Goal: Contribute content: Add original content to the website for others to see

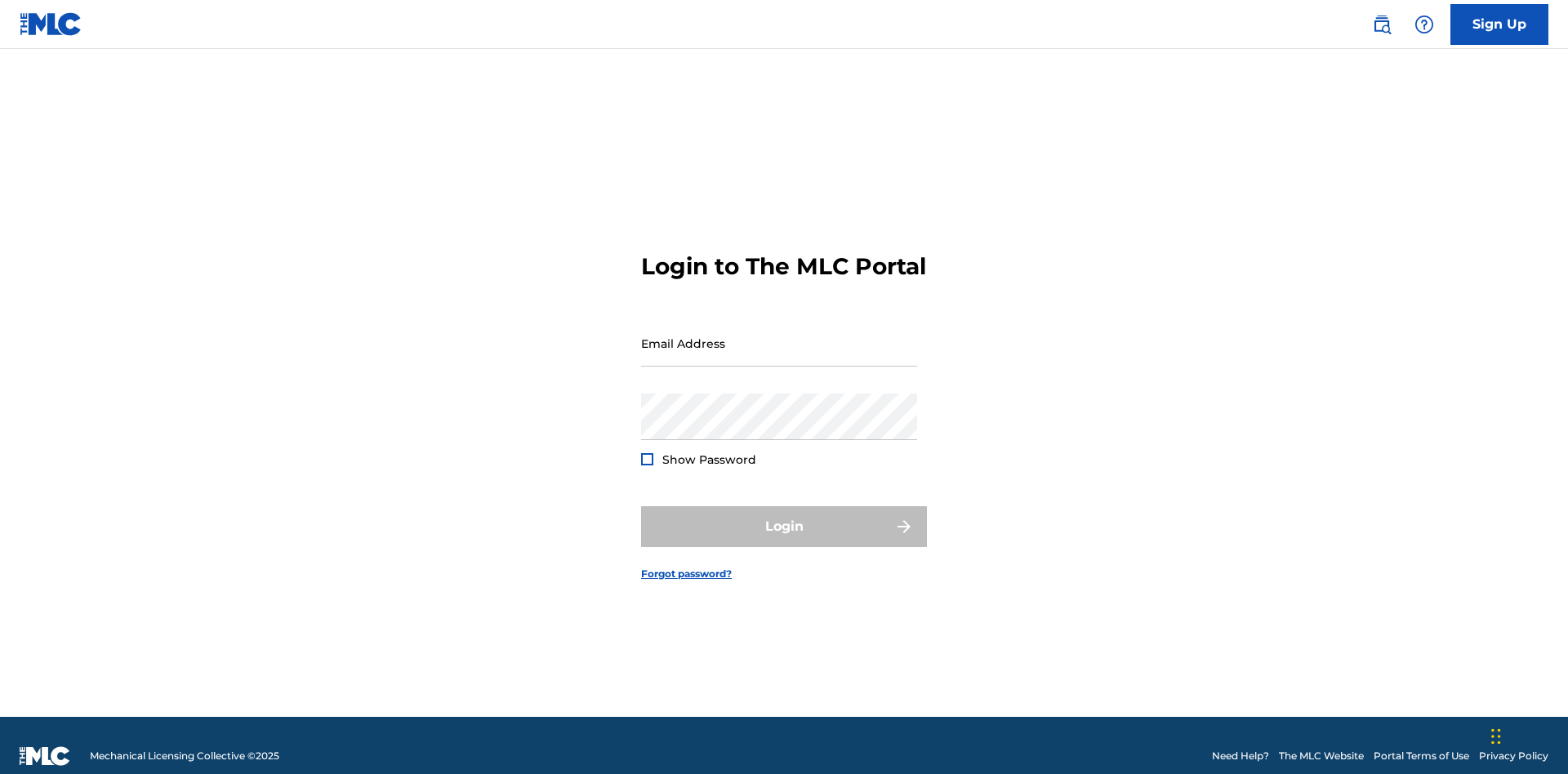
scroll to position [22, 0]
click at [779, 335] on input "Email Address" at bounding box center [778, 343] width 276 height 46
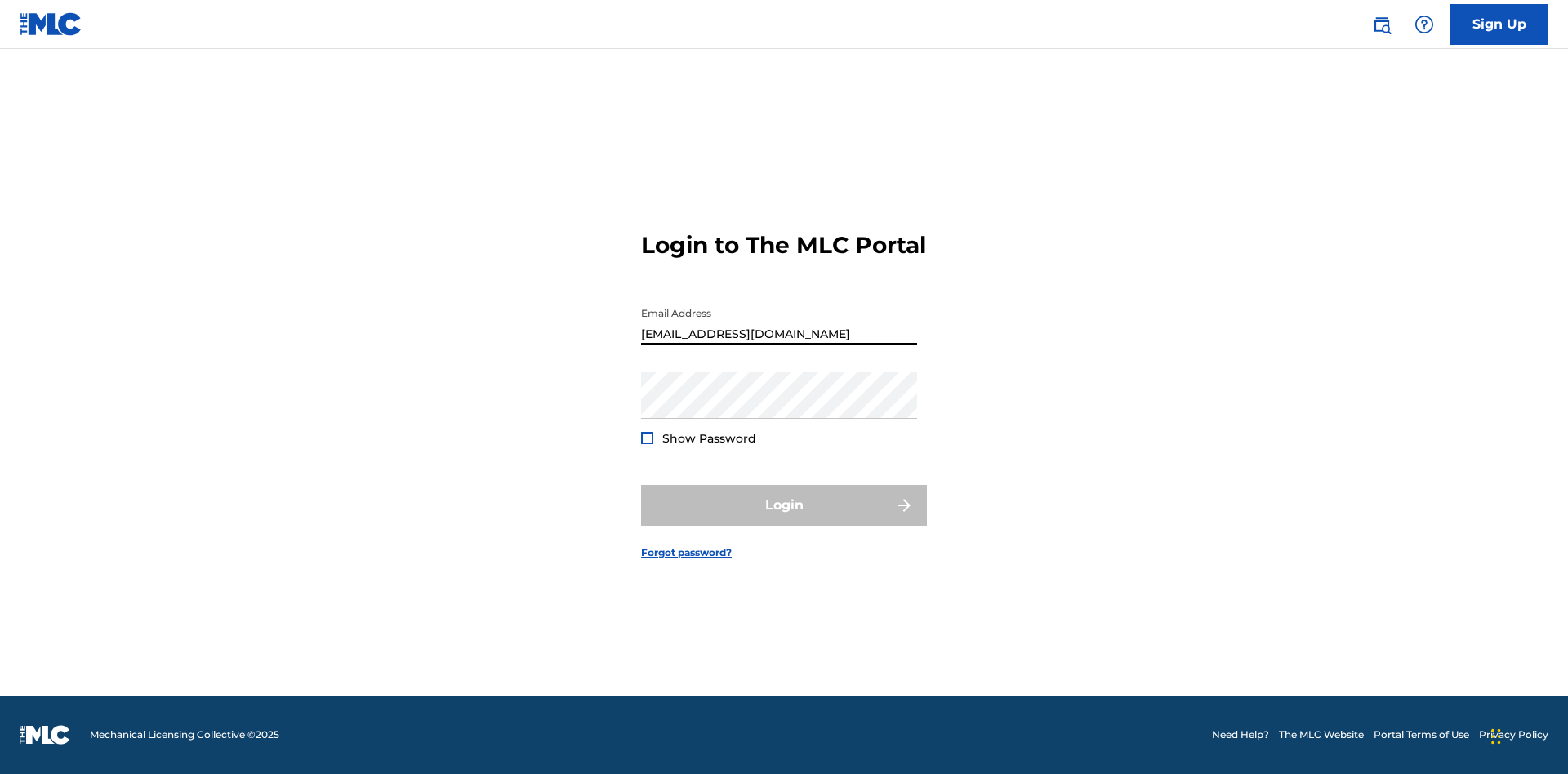
type input "Duke.McTesterson@gmail.com"
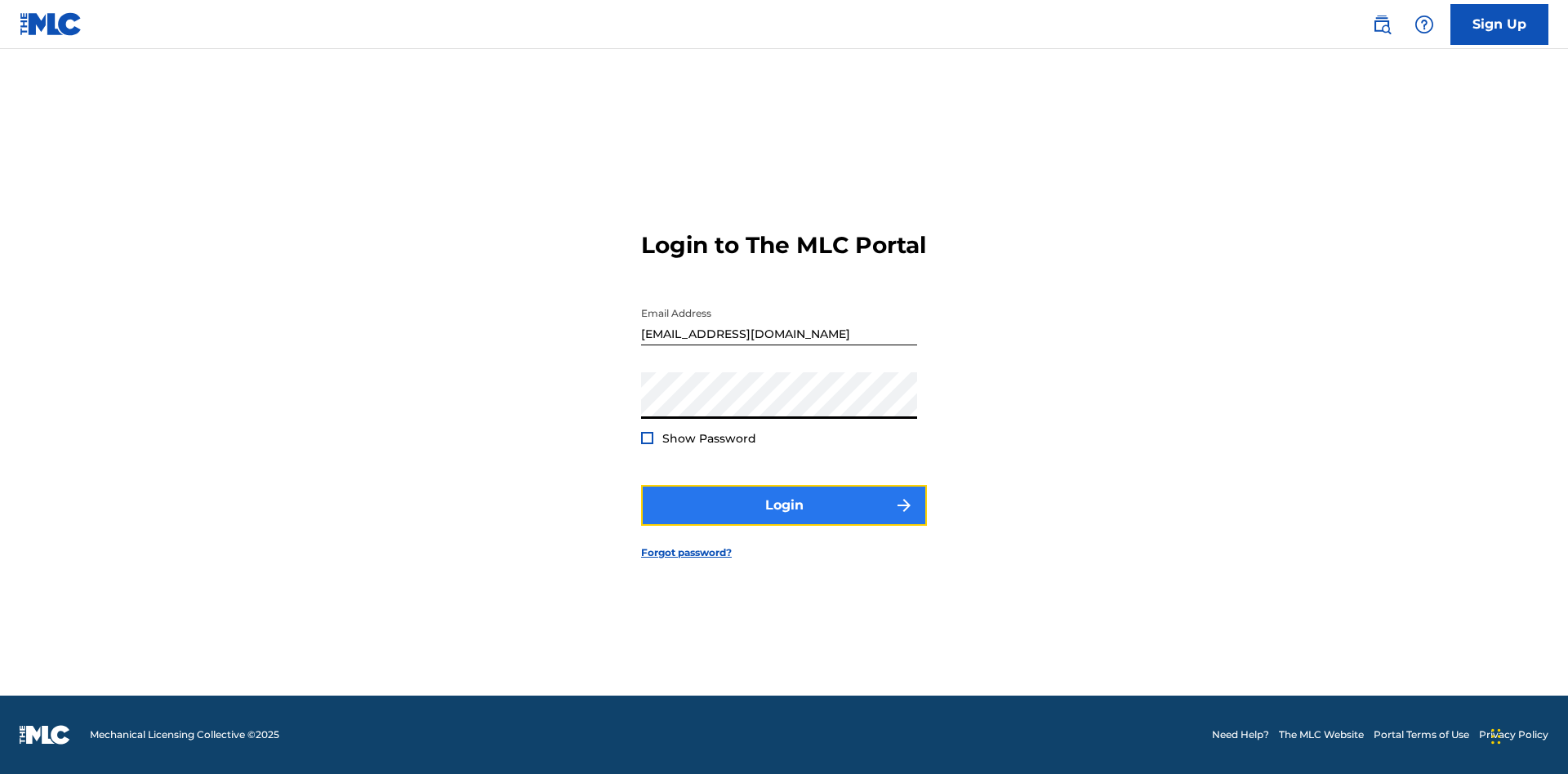
click at [784, 519] on button "Login" at bounding box center [784, 505] width 286 height 40
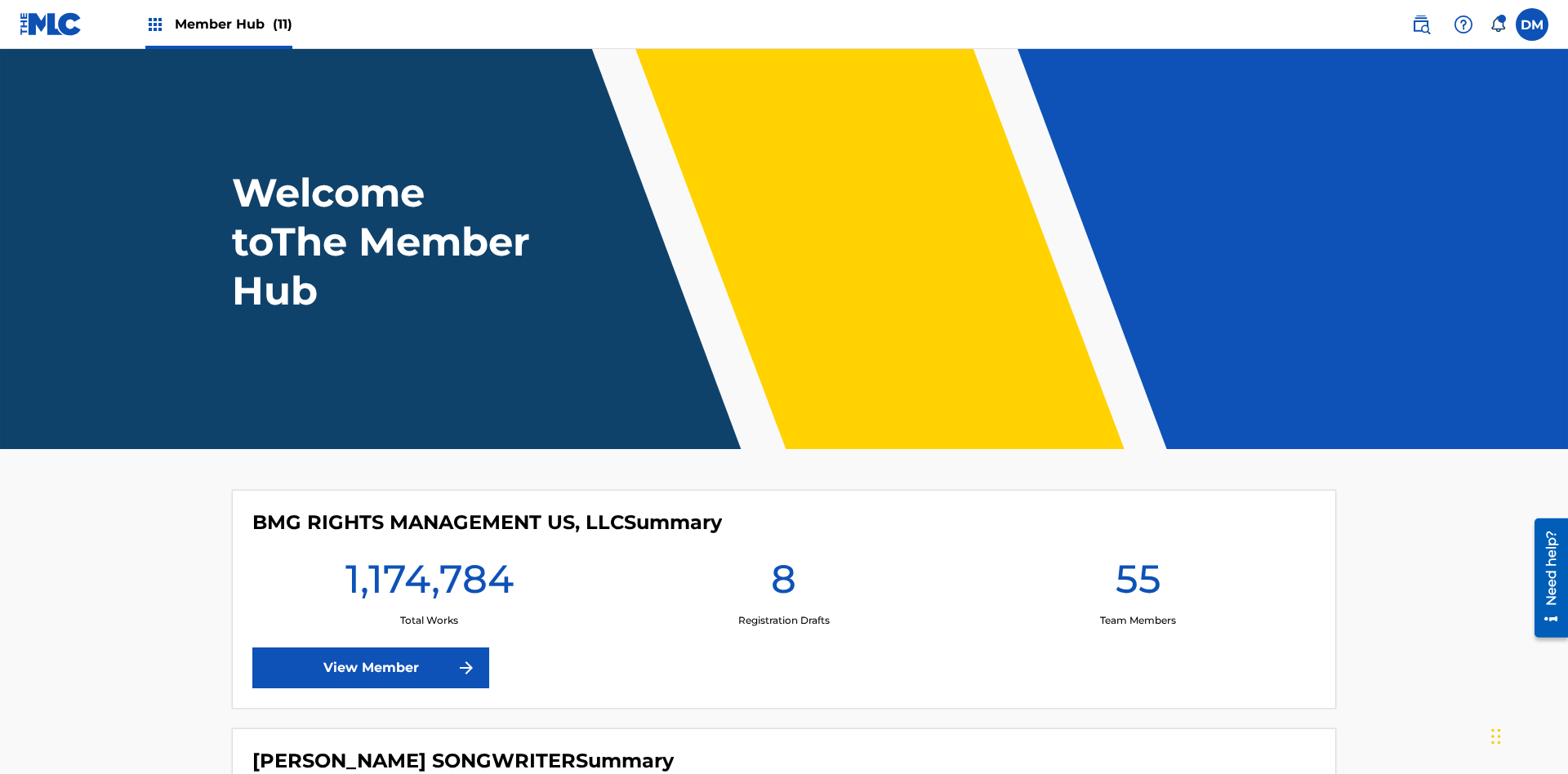
scroll to position [71, 0]
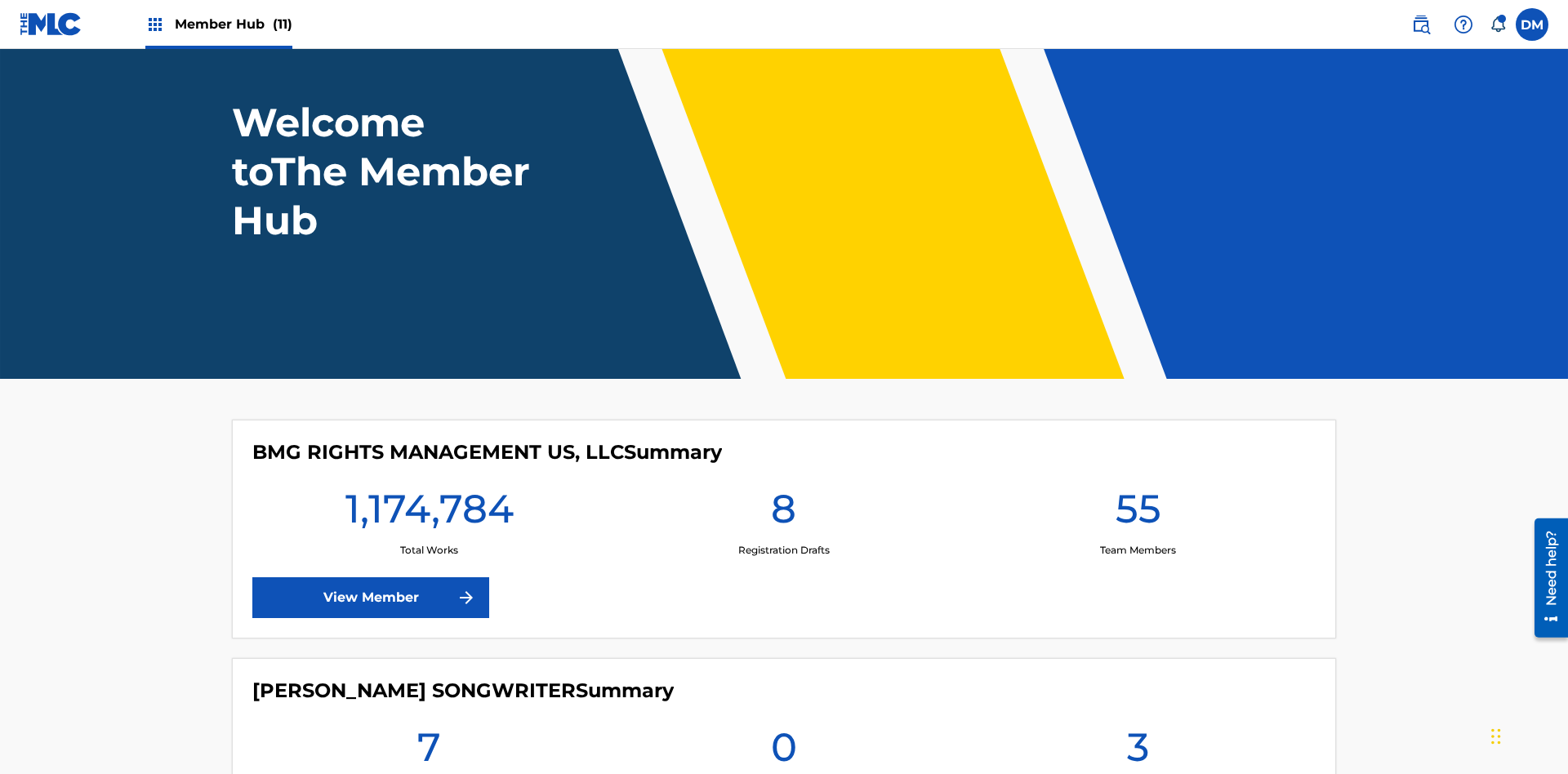
click at [233, 24] on span "Member Hub (11)" at bounding box center [233, 24] width 118 height 19
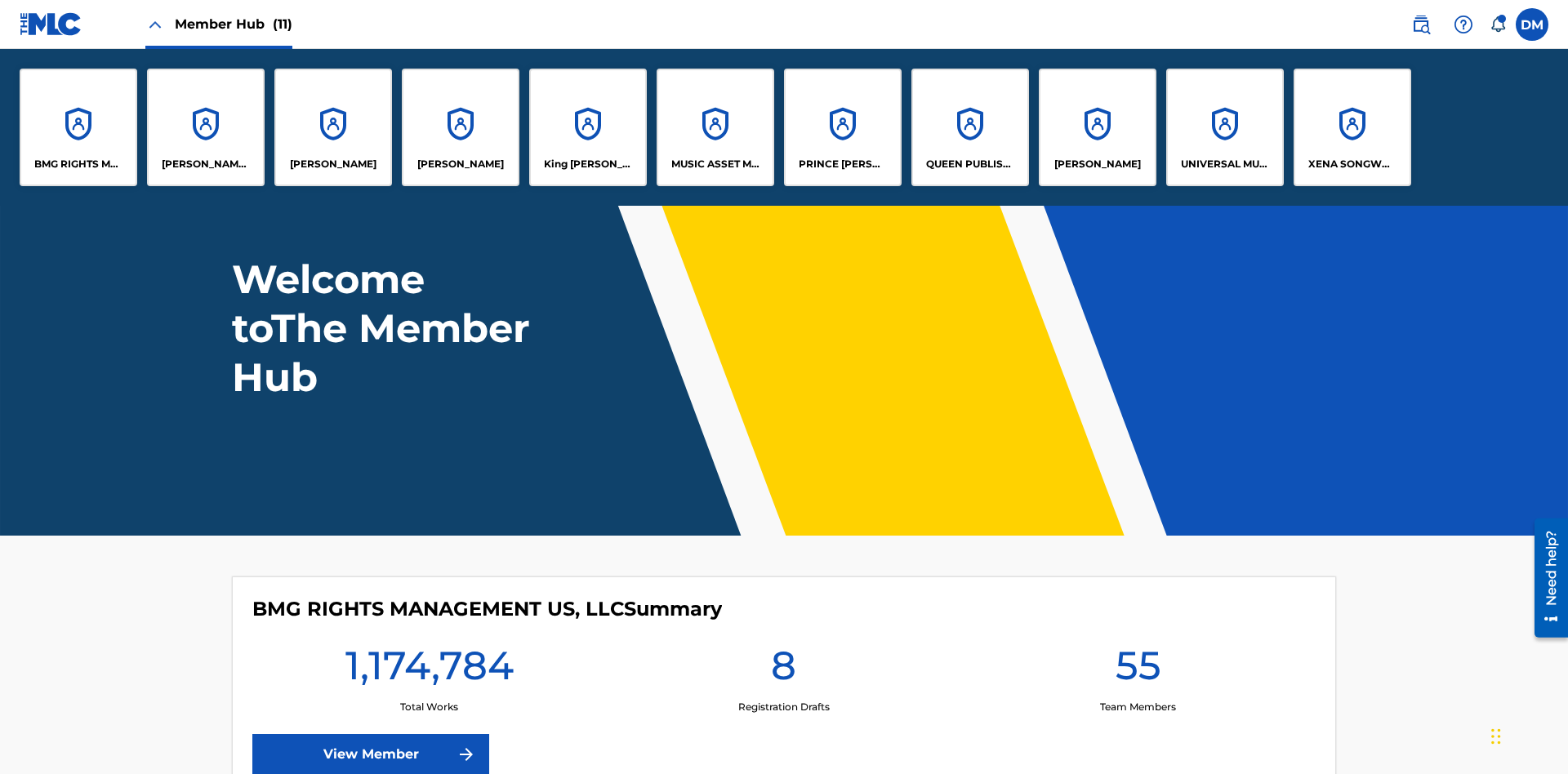
scroll to position [0, 0]
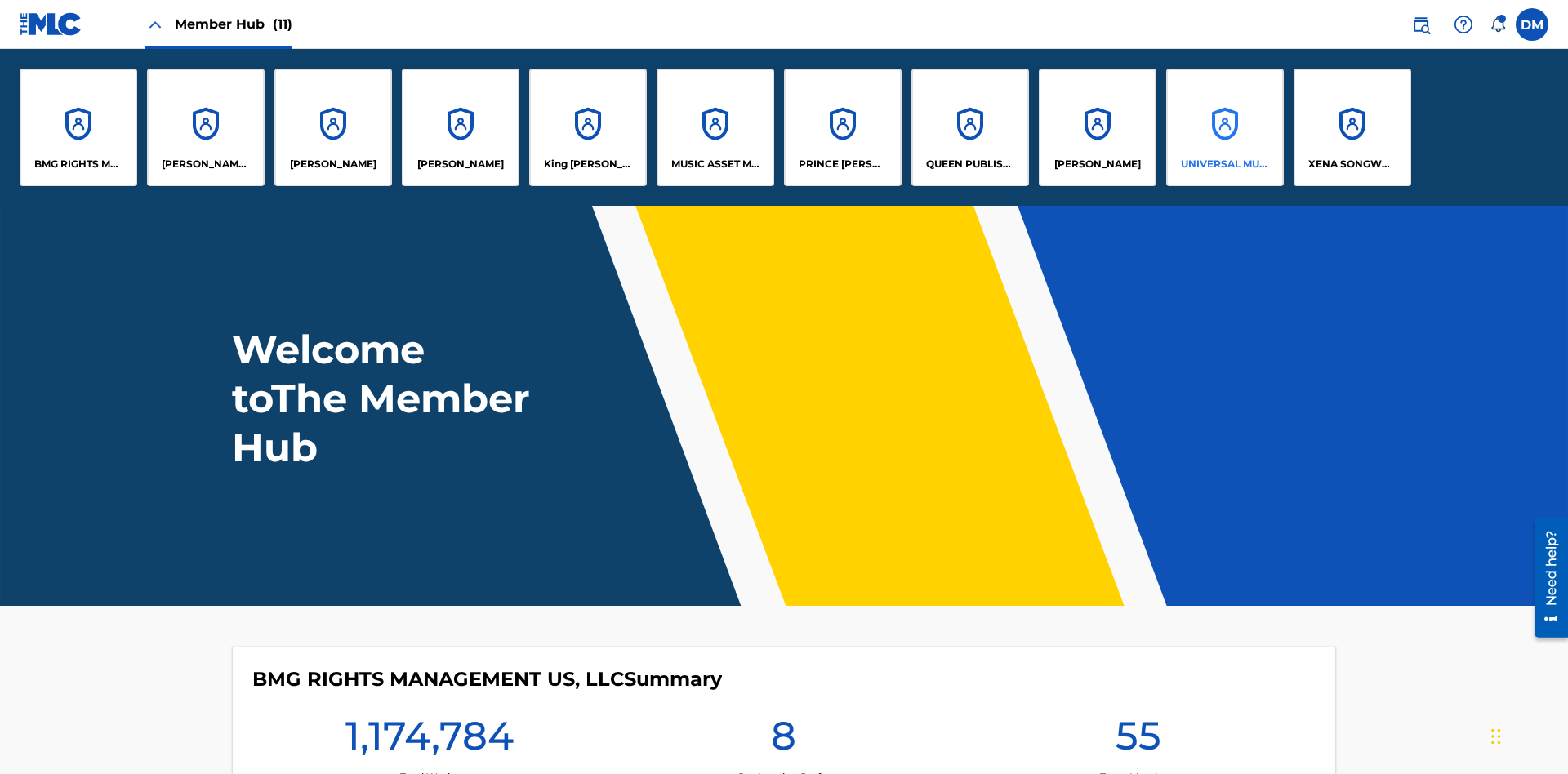
click at [1224, 164] on p "UNIVERSAL MUSIC PUB GROUP" at bounding box center [1225, 163] width 89 height 15
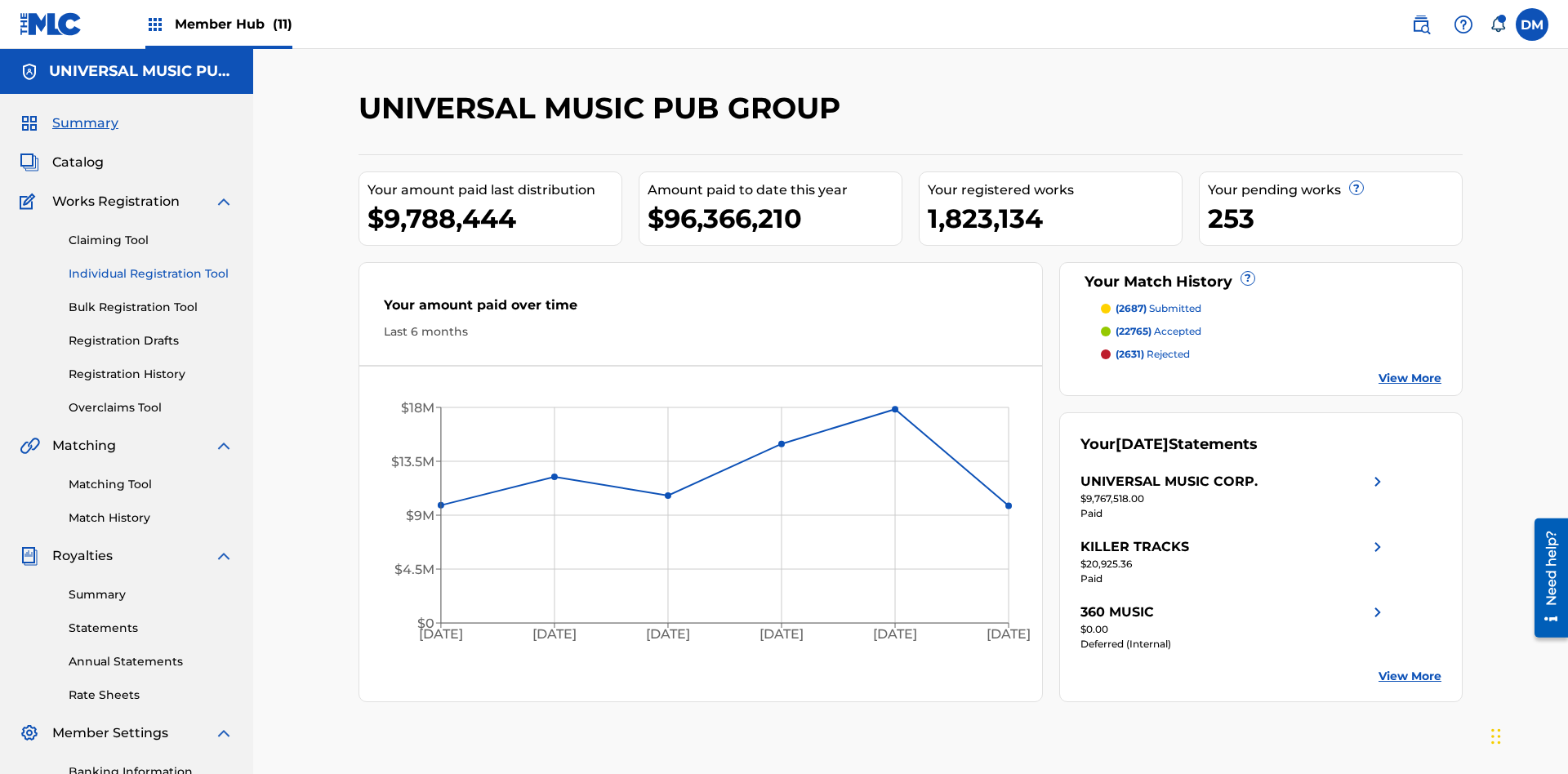
click at [151, 266] on link "Individual Registration Tool" at bounding box center [151, 274] width 165 height 17
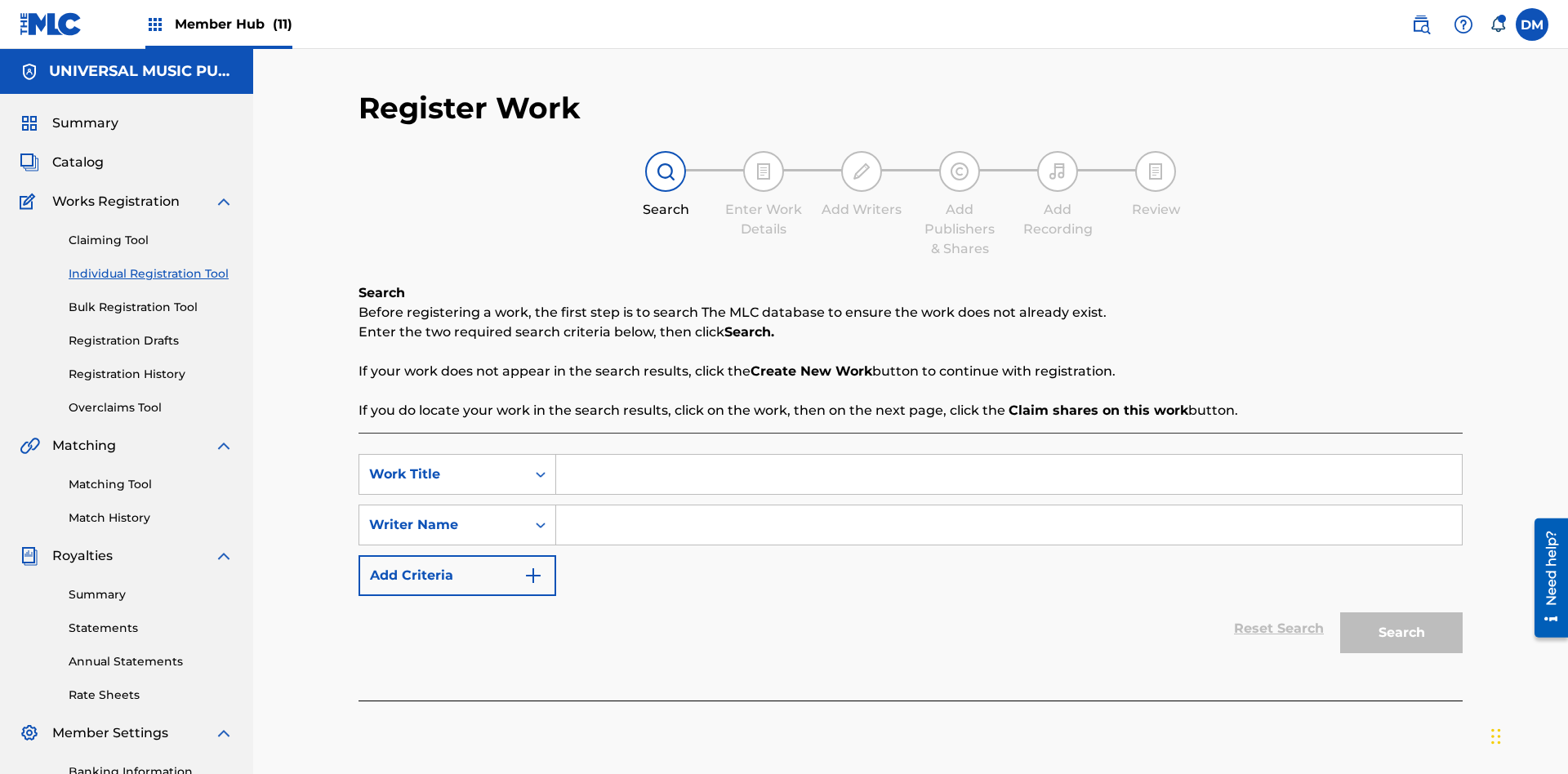
scroll to position [238, 0]
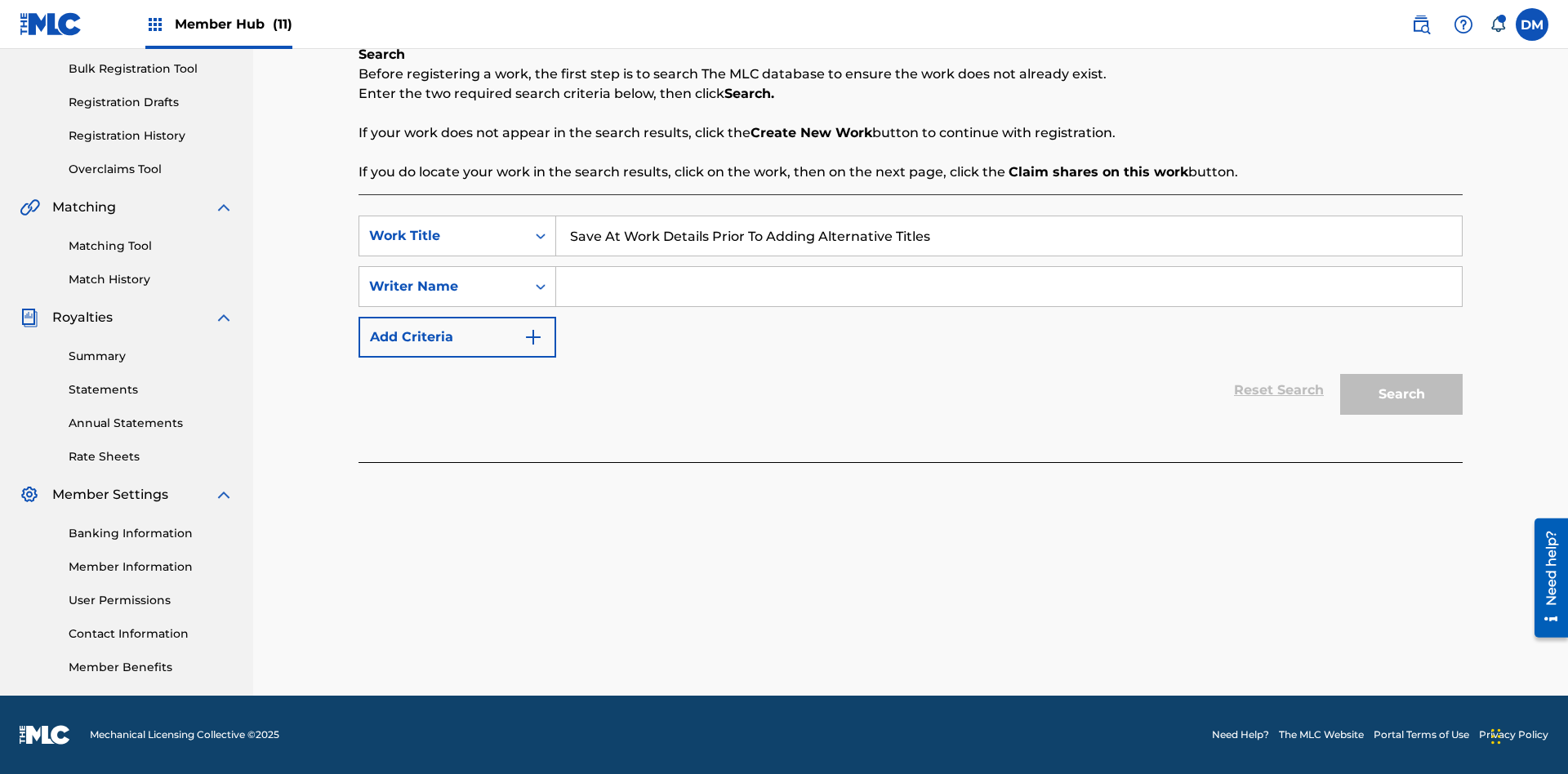
type input "Save At Work Details Prior To Adding Alternative Titles"
click at [1009, 286] on input "Search Form" at bounding box center [1009, 286] width 906 height 40
type input "QWERTYUIOP"
click at [1401, 395] on button "Search" at bounding box center [1401, 394] width 122 height 40
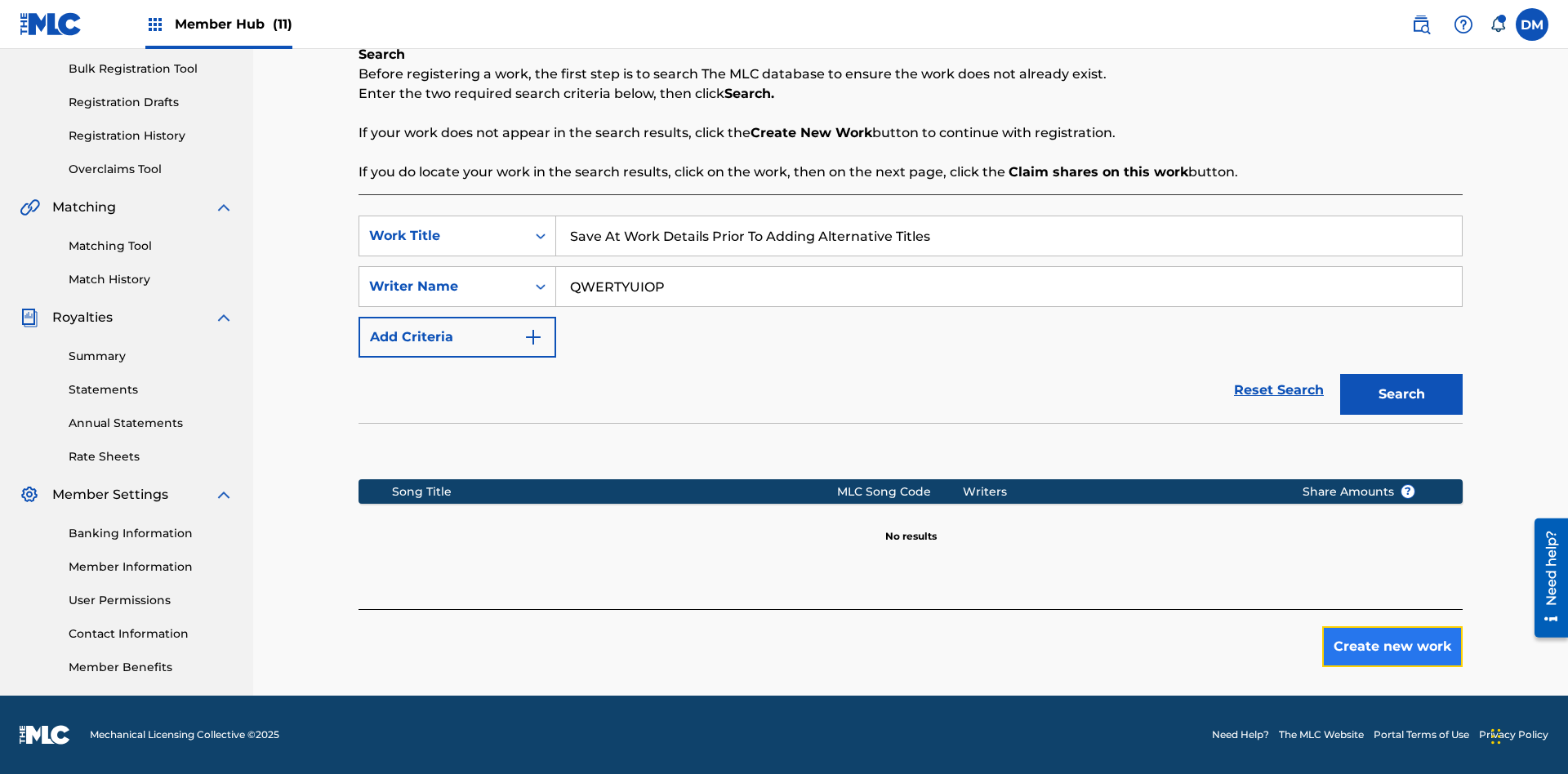
click at [1393, 647] on button "Create new work" at bounding box center [1392, 646] width 140 height 40
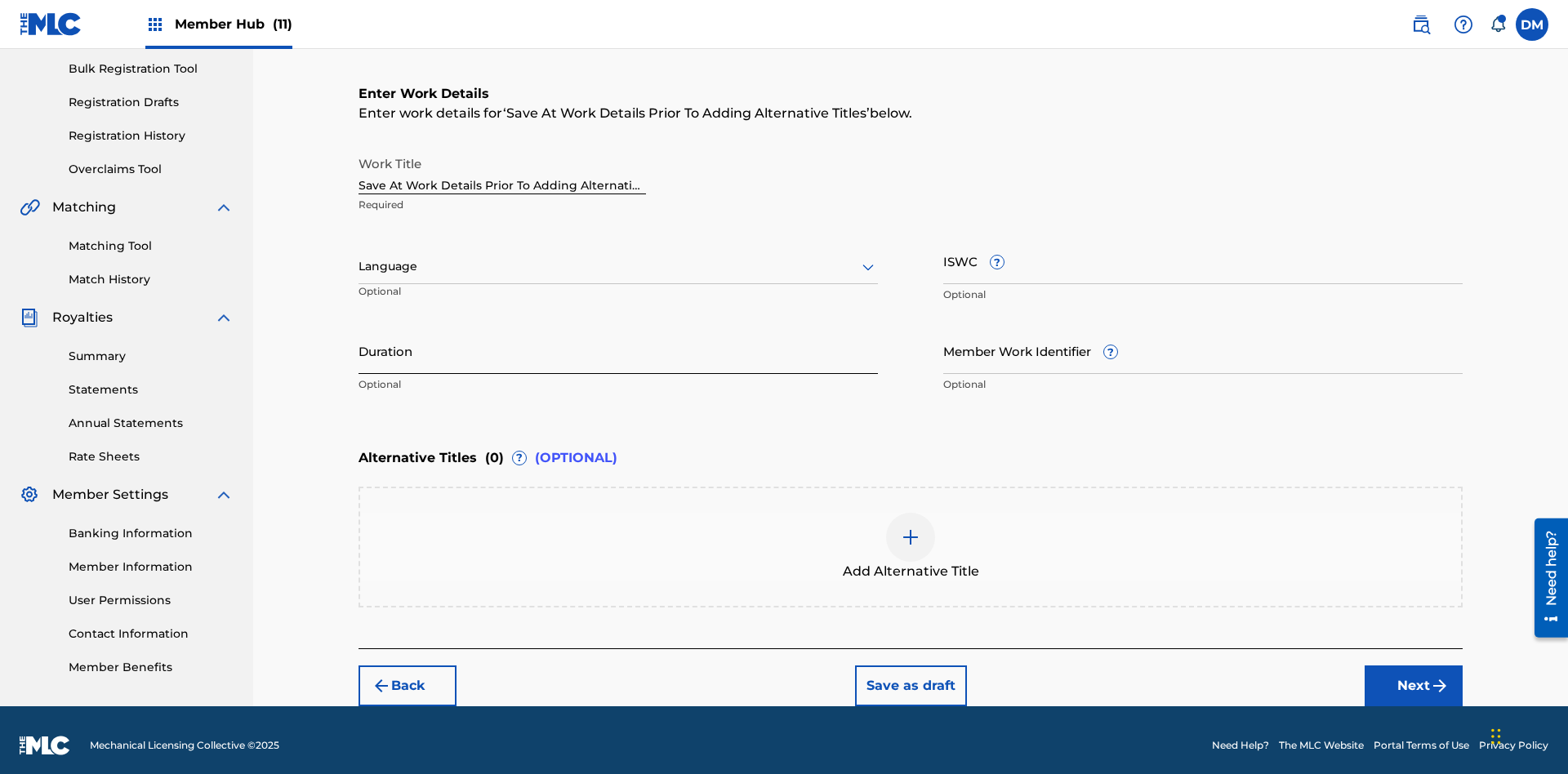
click at [618, 340] on input "Duration" at bounding box center [618, 351] width 520 height 46
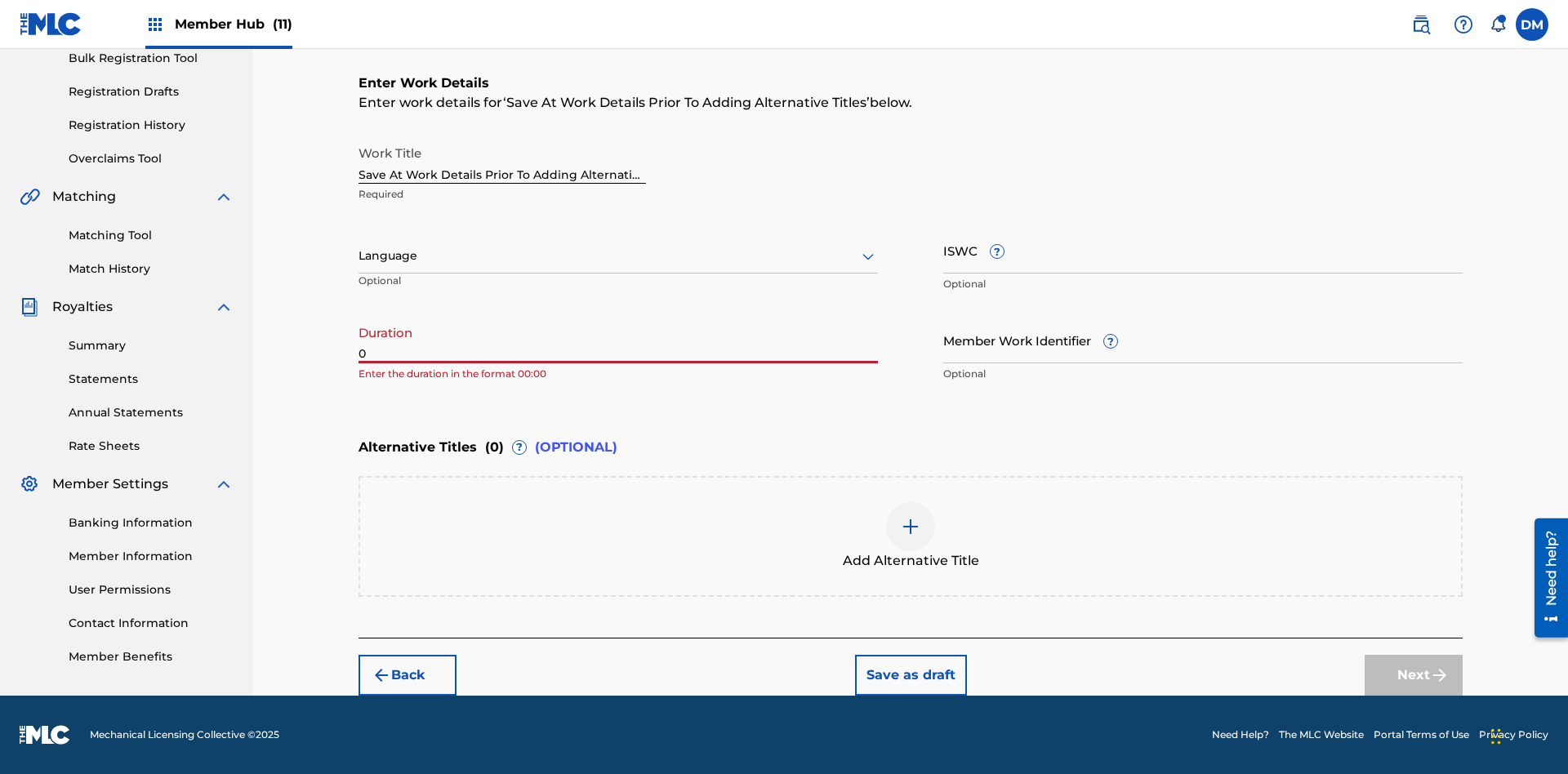
click at [618, 340] on input "0" at bounding box center [618, 340] width 520 height 46
type input "00:00"
click at [868, 256] on icon at bounding box center [868, 256] width 20 height 20
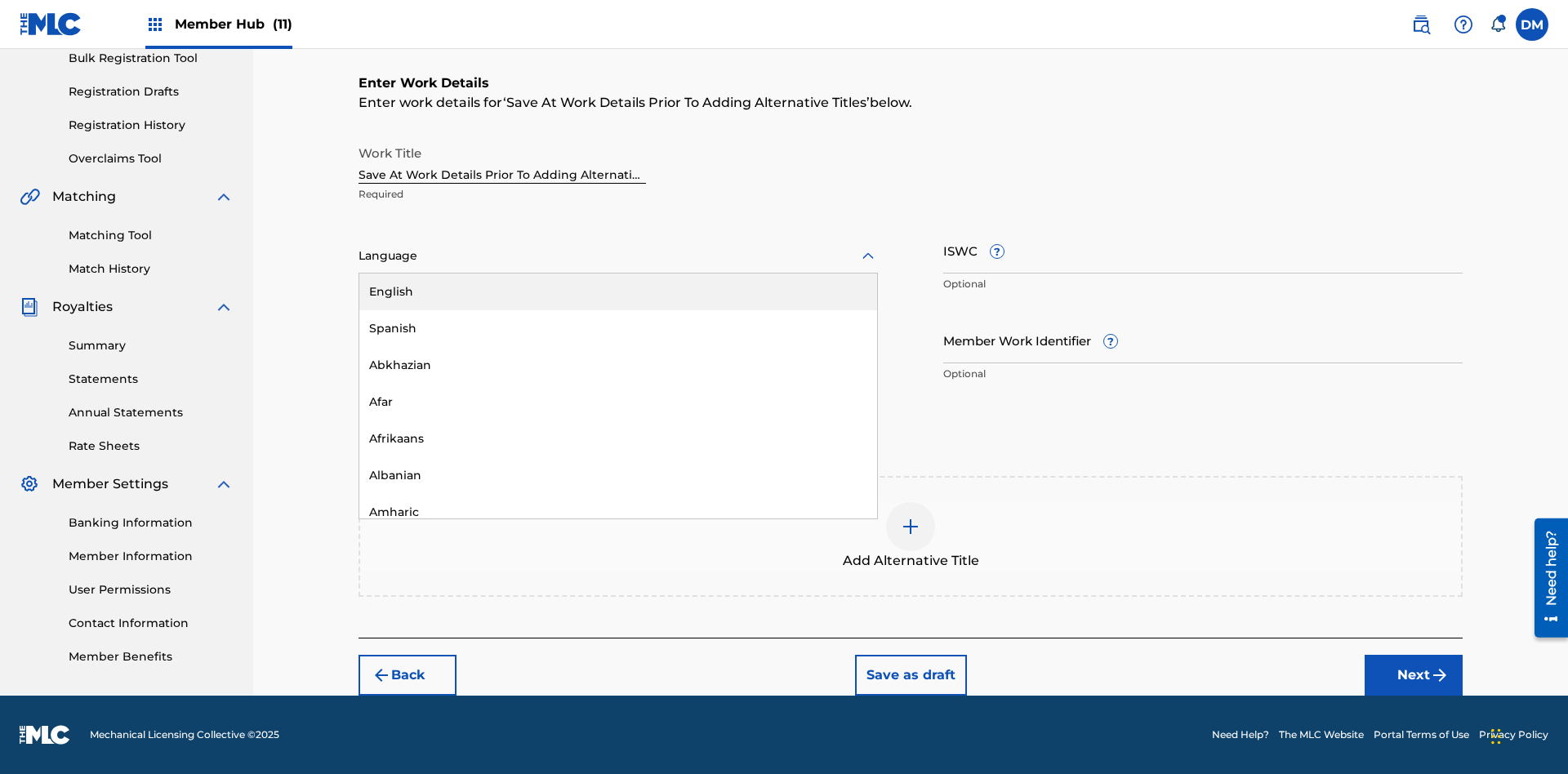
click at [618, 402] on div "Afar" at bounding box center [618, 402] width 518 height 37
click at [1203, 340] on input "Member Work Identifier ?" at bounding box center [1203, 340] width 520 height 46
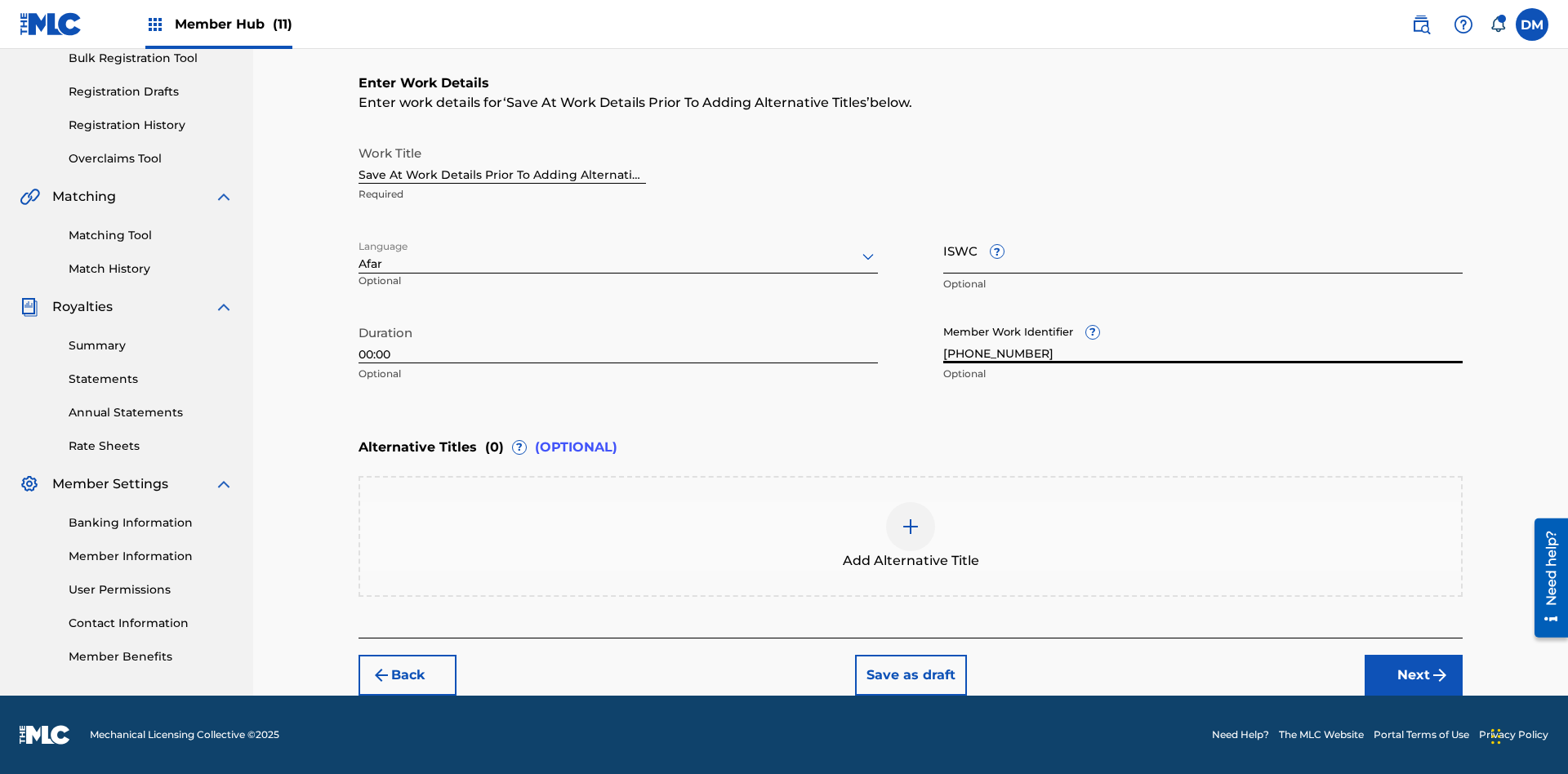
type input "2025.10.01.04"
click at [1203, 250] on input "ISWC ?" at bounding box center [1203, 250] width 520 height 46
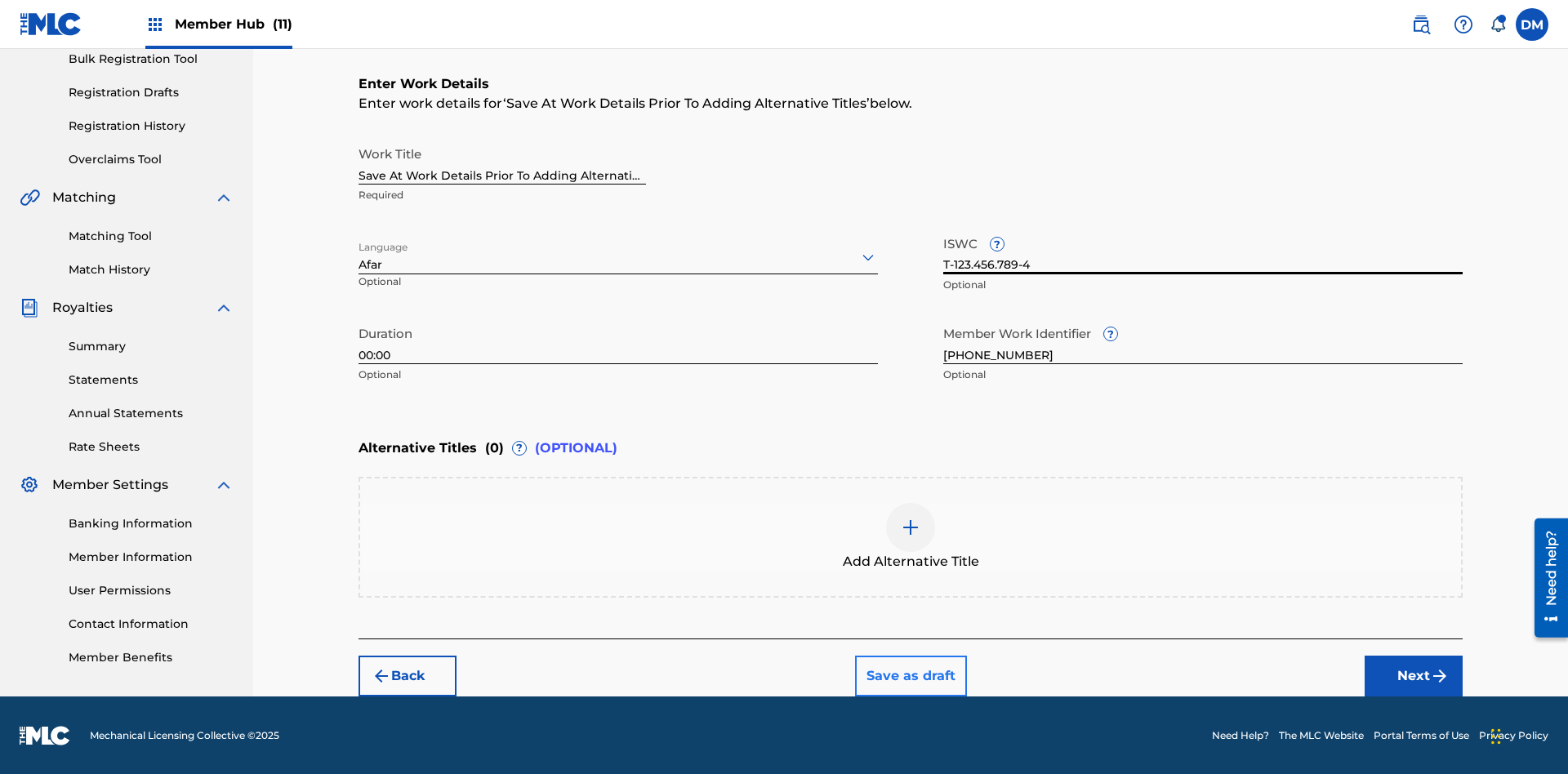
type input "T-123.456.789-4"
click at [910, 674] on button "Save as draft" at bounding box center [911, 675] width 112 height 40
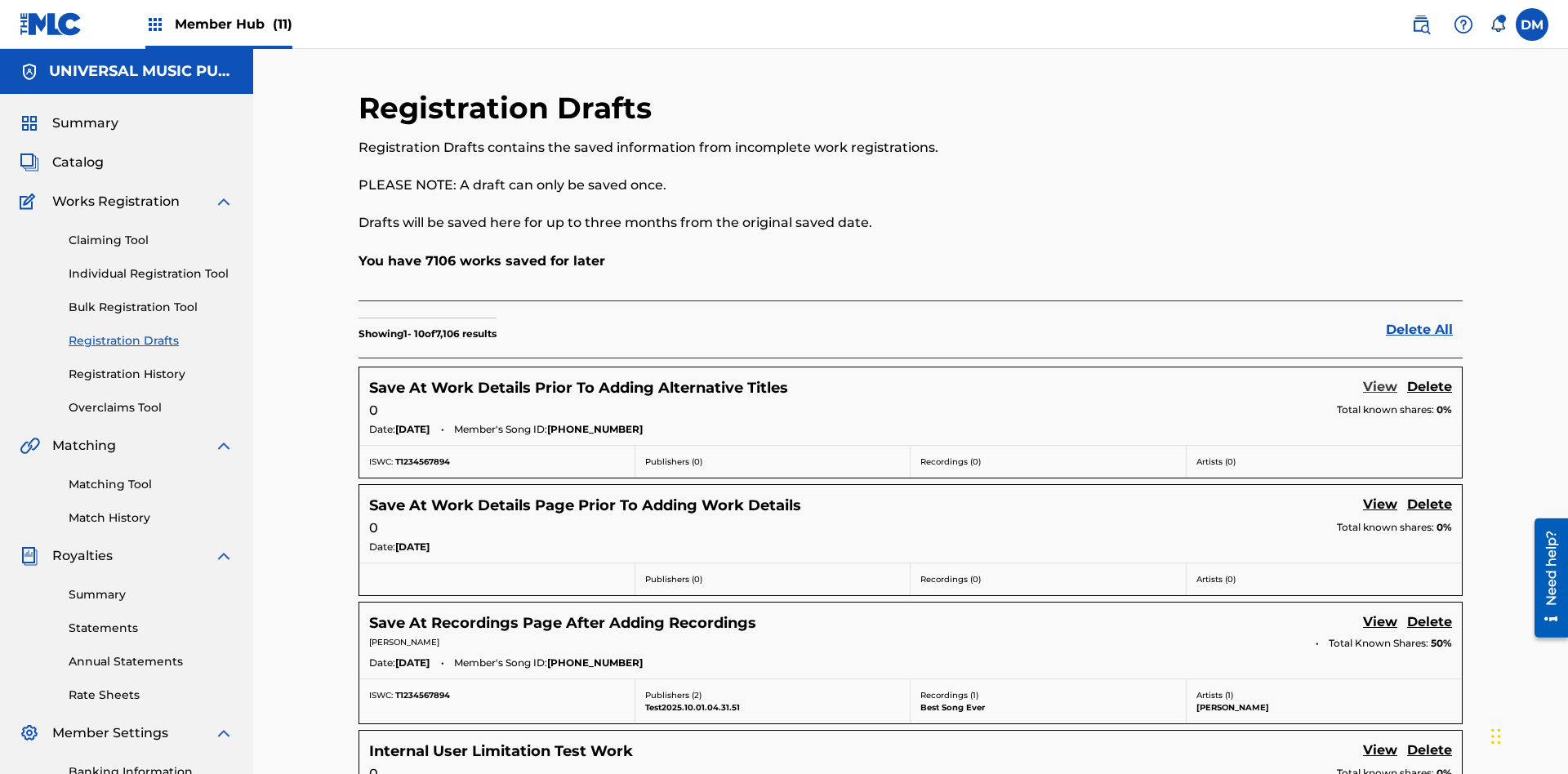
click at [1380, 378] on link "View" at bounding box center [1380, 389] width 34 height 22
